Goal: Task Accomplishment & Management: Use online tool/utility

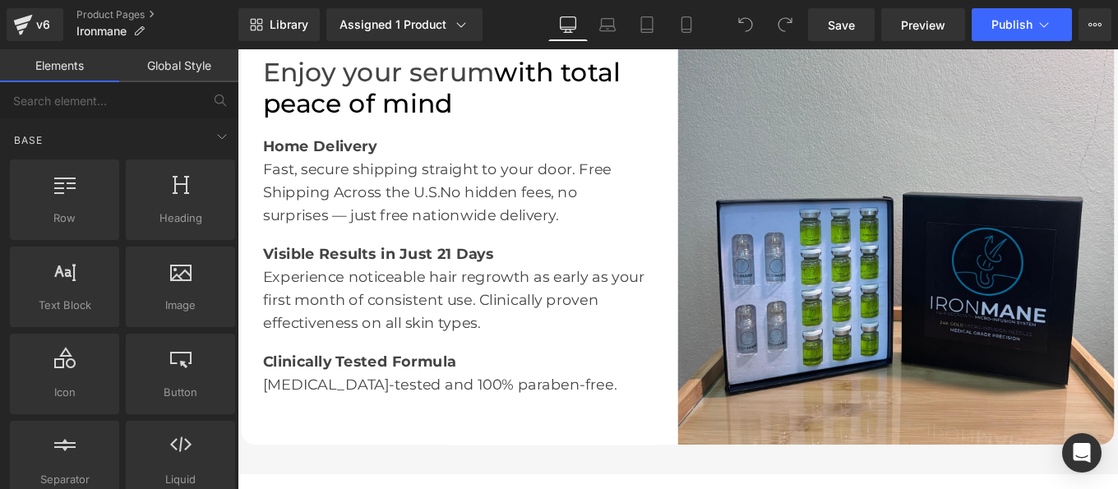
scroll to position [2636, 0]
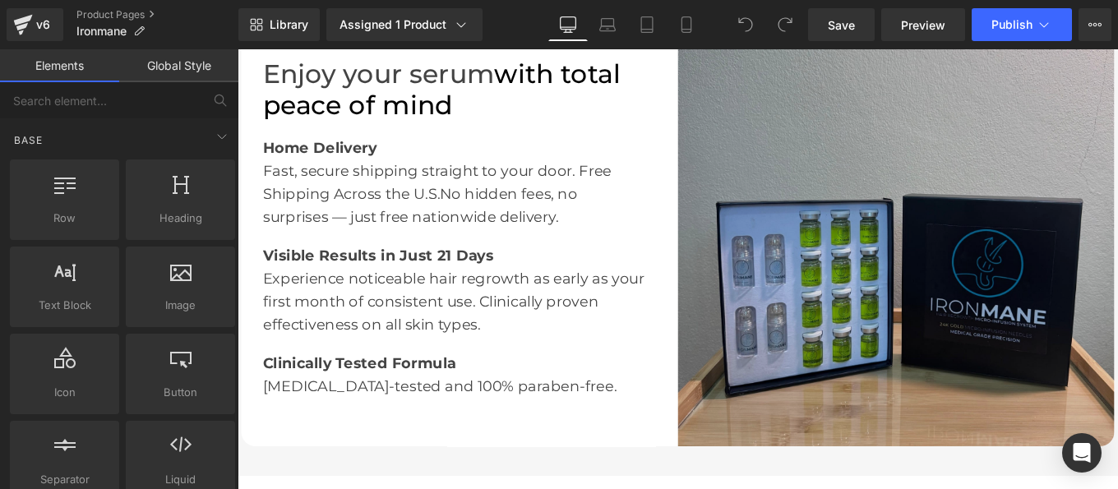
click at [896, 254] on img at bounding box center [981, 251] width 493 height 493
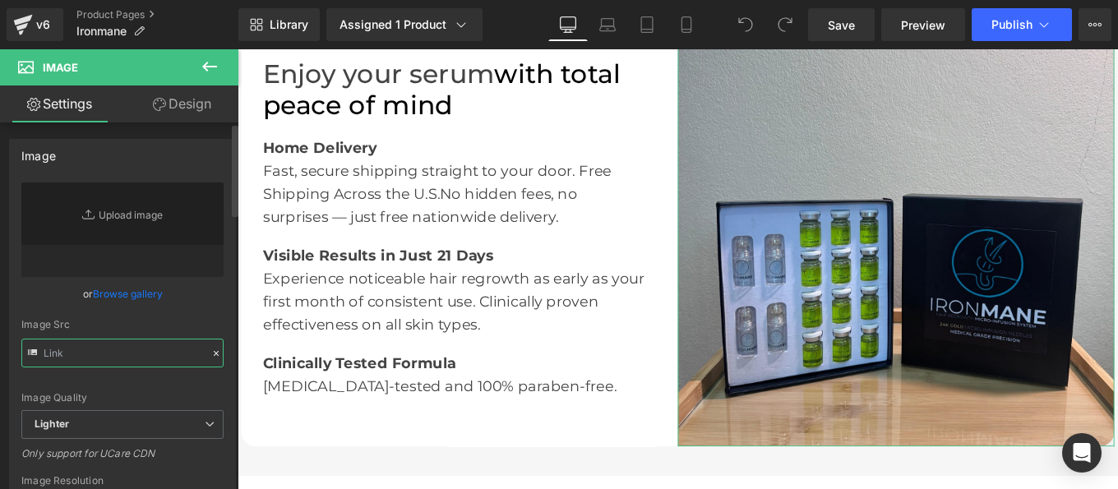
click at [145, 347] on input "text" at bounding box center [122, 353] width 202 height 29
paste input "[URL][DOMAIN_NAME]"
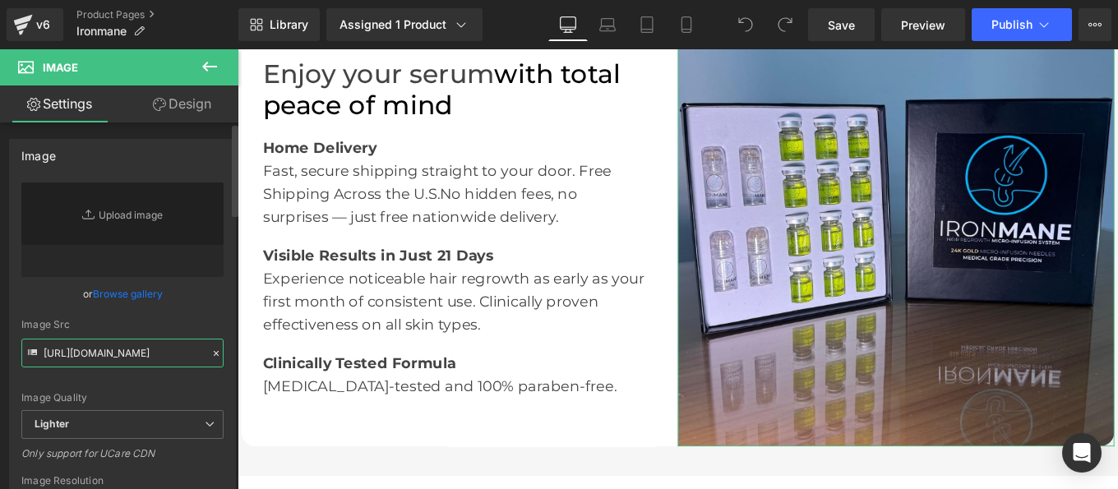
type input "[URL][DOMAIN_NAME]"
click at [207, 321] on div "Image Src" at bounding box center [122, 325] width 202 height 12
click at [196, 336] on div "Image Src [URL][DOMAIN_NAME]" at bounding box center [122, 343] width 202 height 49
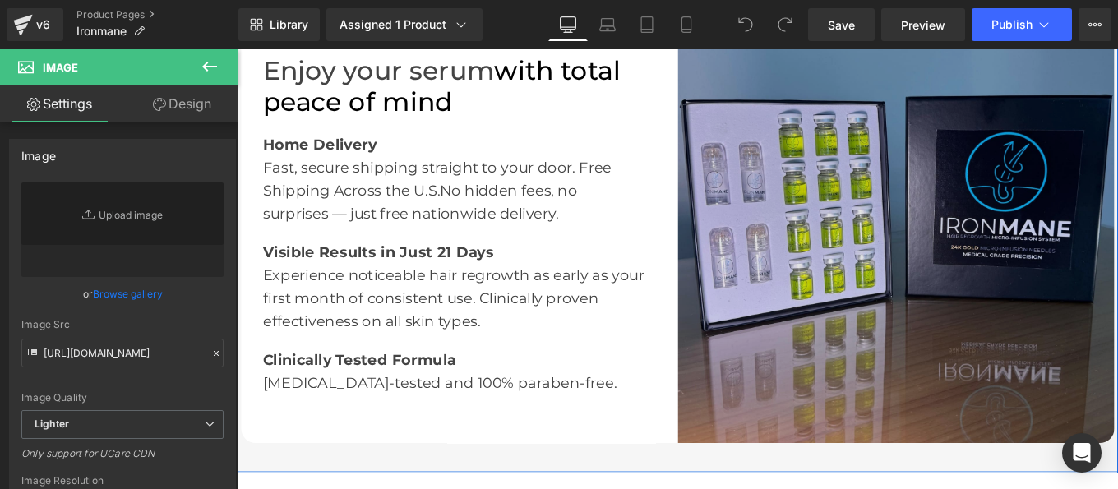
scroll to position [2641, 0]
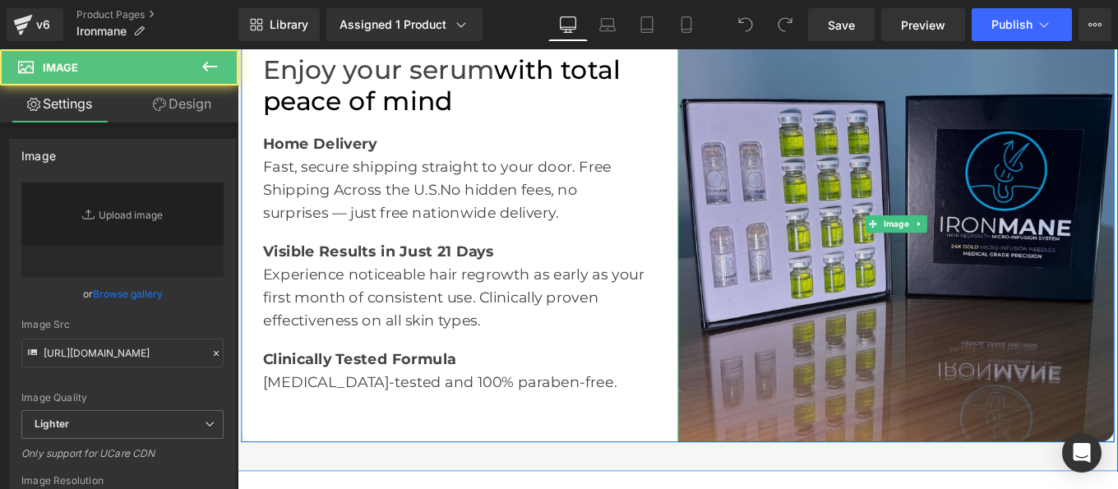
click at [835, 287] on img at bounding box center [981, 246] width 493 height 493
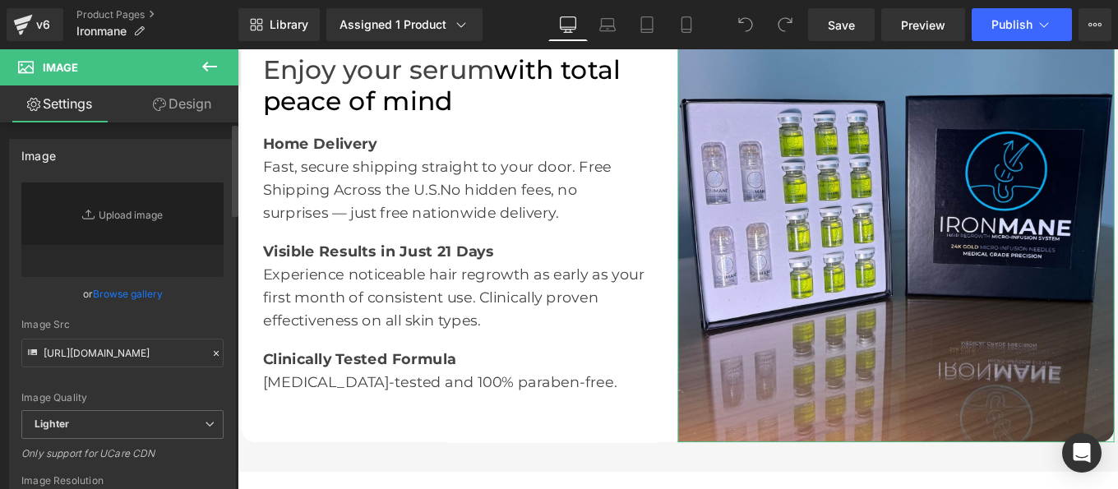
click at [204, 320] on div "Image Src" at bounding box center [122, 325] width 202 height 12
click at [837, 28] on span "Save" at bounding box center [841, 24] width 27 height 17
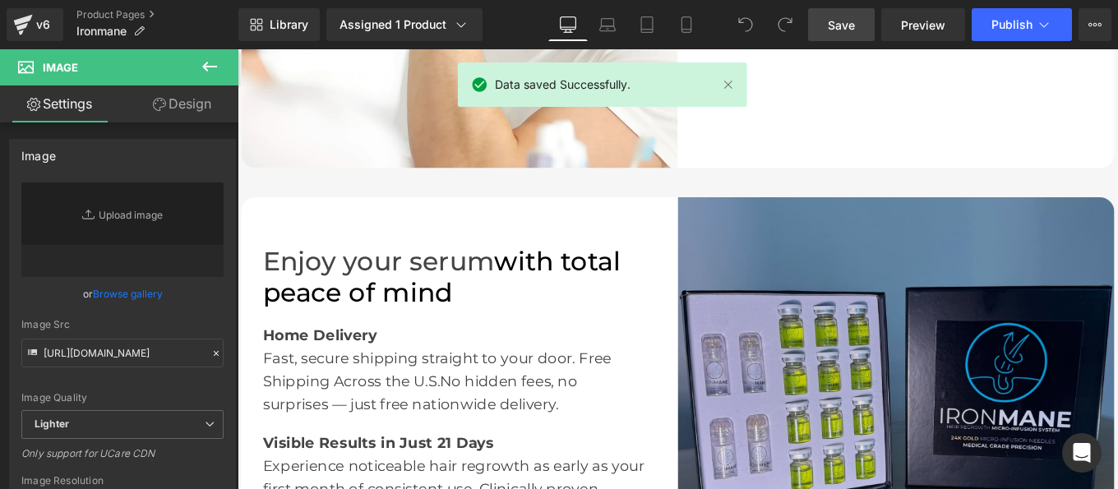
scroll to position [2442, 0]
